Goal: Navigation & Orientation: Find specific page/section

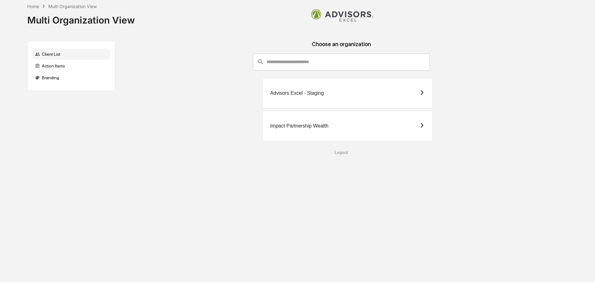
click at [303, 127] on div "Impact Partnership Wealth" at bounding box center [299, 126] width 58 height 6
click at [319, 97] on div "Advisors Excel - Staging" at bounding box center [347, 93] width 170 height 30
